Goal: Find specific page/section: Find specific page/section

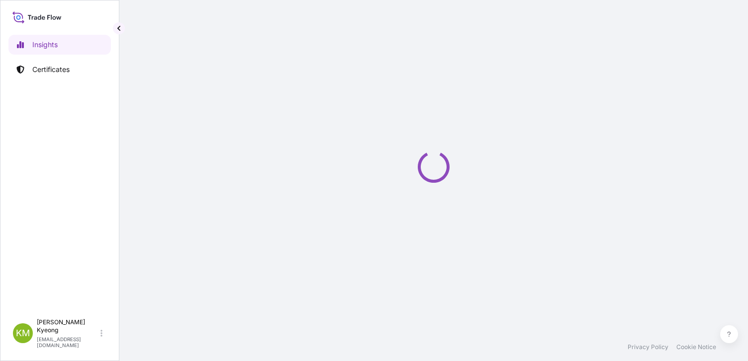
select select "2025"
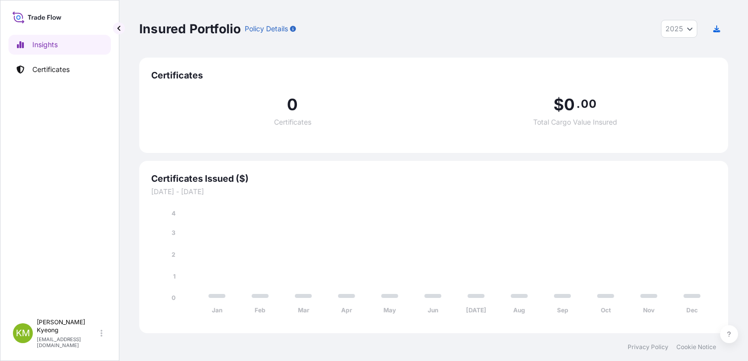
click at [65, 74] on p "Certificates" at bounding box center [50, 70] width 37 height 10
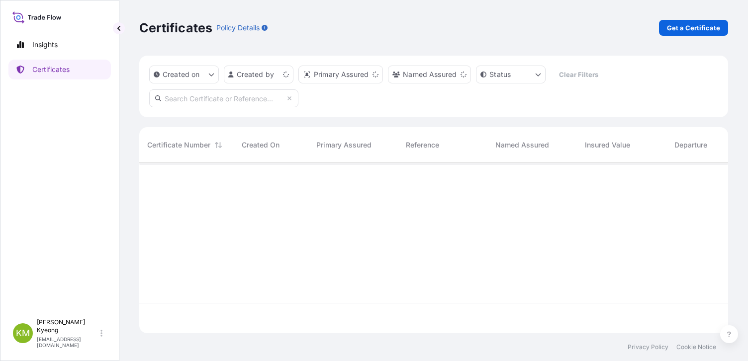
scroll to position [169, 581]
